Goal: Task Accomplishment & Management: Use online tool/utility

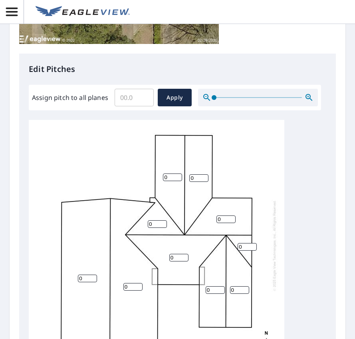
scroll to position [280, 0]
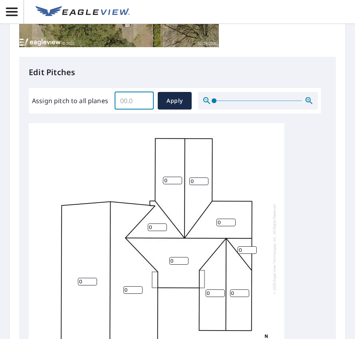
click at [132, 102] on input "Assign pitch to all planes" at bounding box center [134, 100] width 39 height 22
type input "4"
click at [165, 100] on span "Apply" at bounding box center [174, 101] width 21 height 10
type input "4"
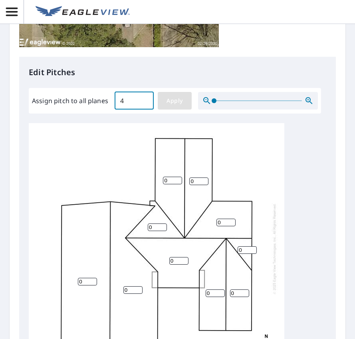
type input "4"
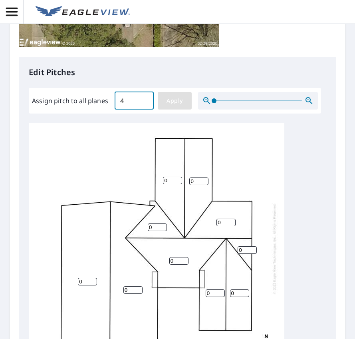
type input "4"
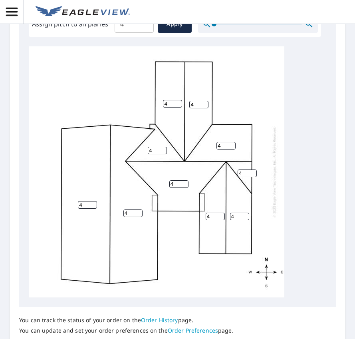
scroll to position [451, 0]
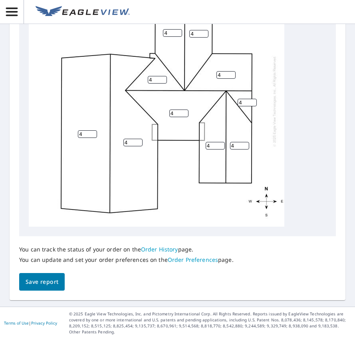
click at [35, 279] on span "Save report" at bounding box center [42, 282] width 33 height 10
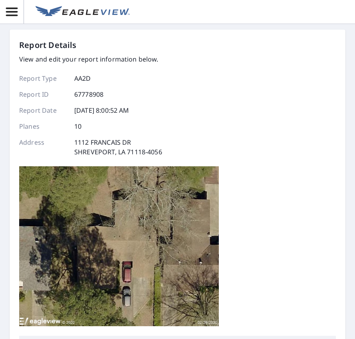
scroll to position [0, 0]
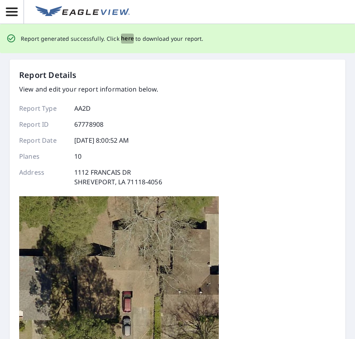
click at [123, 40] on span "here" at bounding box center [127, 39] width 13 height 10
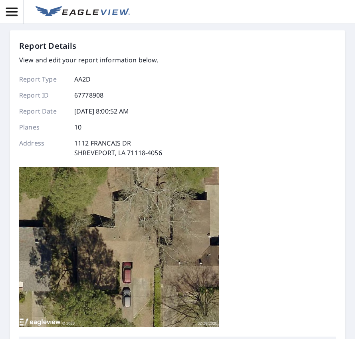
click at [325, 27] on div "Report Details View and edit your report information below. Report Type AA2D Re…" at bounding box center [177, 169] width 355 height 339
